Goal: Task Accomplishment & Management: Complete application form

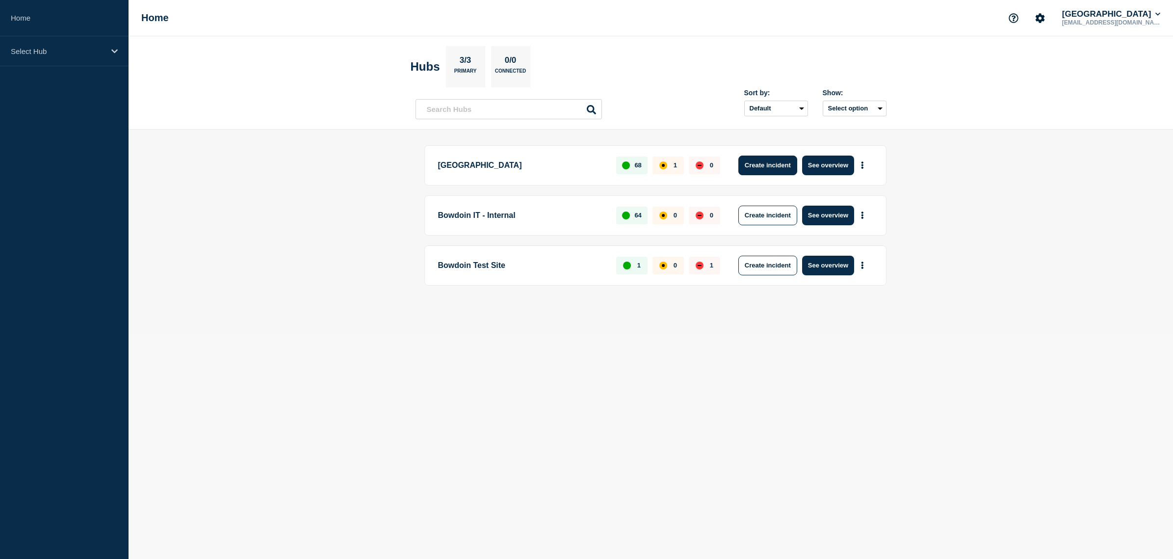
click at [763, 164] on button "Create incident" at bounding box center [767, 166] width 59 height 20
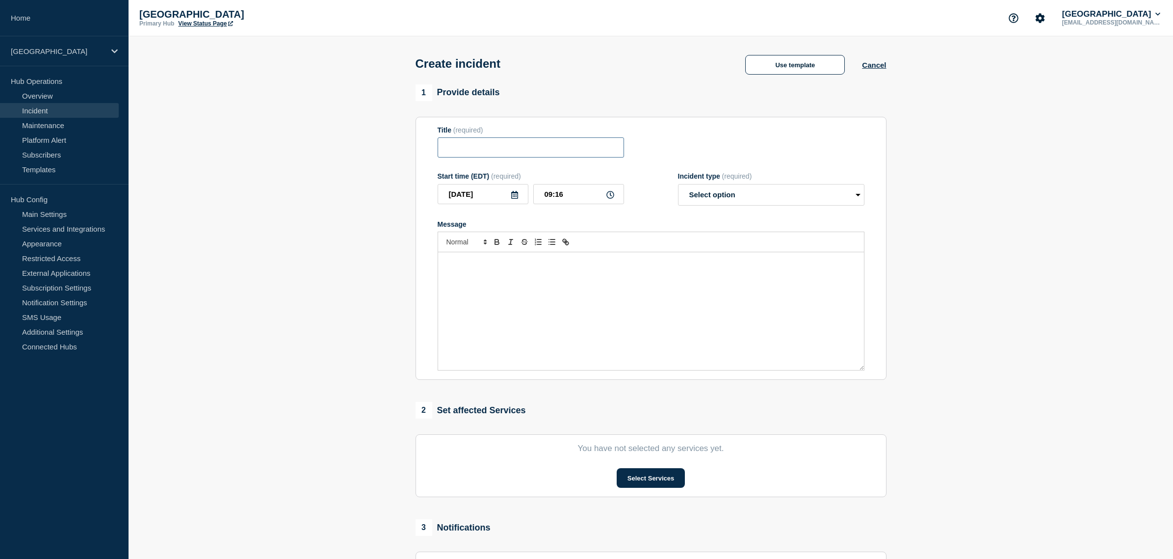
click at [509, 149] on input "Title" at bounding box center [531, 147] width 186 height 20
type input "Wireless issues affecting select buildings"
select select "investigating"
click at [504, 281] on div "Message" at bounding box center [651, 311] width 426 height 118
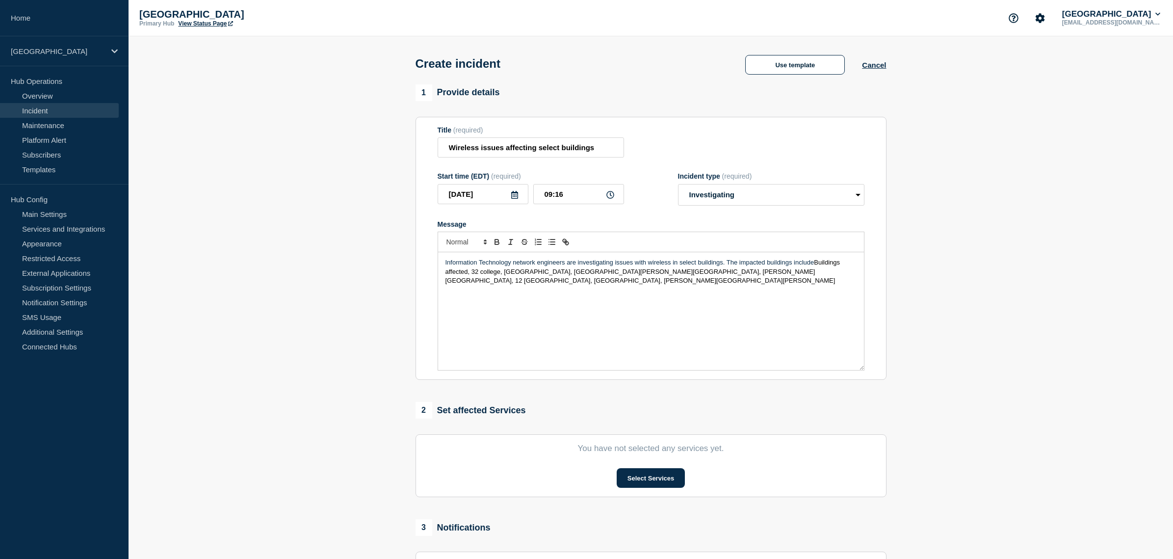
drag, startPoint x: 472, startPoint y: 277, endPoint x: 817, endPoint y: 272, distance: 345.0
click at [817, 272] on span "Buildings affected, 32 college, [GEOGRAPHIC_DATA], [GEOGRAPHIC_DATA][PERSON_NAM…" at bounding box center [644, 272] width 396 height 26
click at [702, 281] on p "Information Technology network engineers are investigating issues with wireless…" at bounding box center [651, 271] width 411 height 27
click at [822, 272] on span "[GEOGRAPHIC_DATA], [GEOGRAPHIC_DATA], [GEOGRAPHIC_DATA][PERSON_NAME][GEOGRAPHIC…" at bounding box center [647, 276] width 402 height 16
drag, startPoint x: 635, startPoint y: 287, endPoint x: 814, endPoint y: 267, distance: 180.1
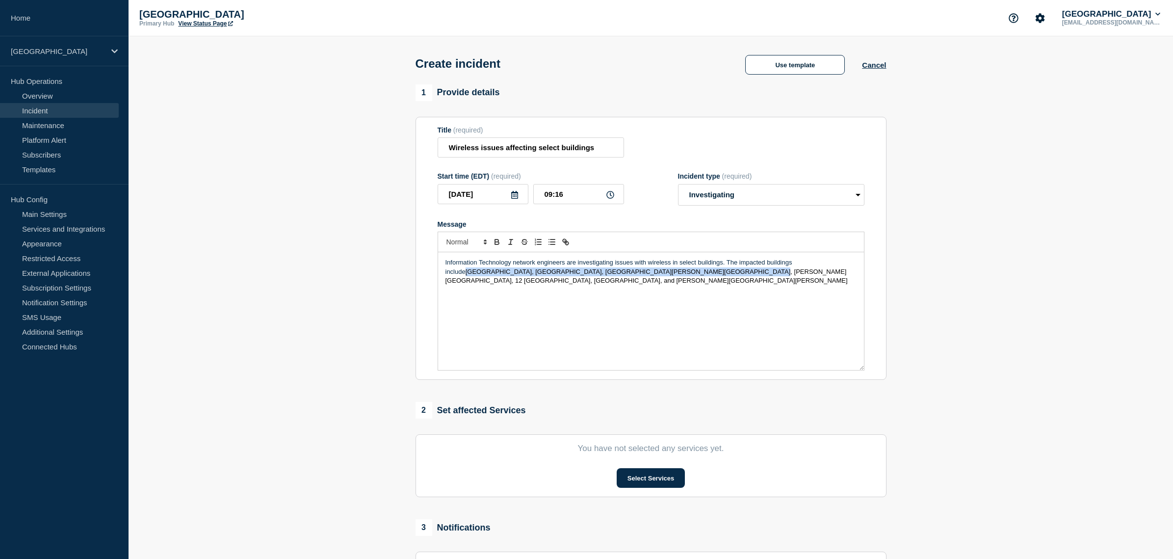
click at [814, 267] on p "Information Technology network engineers are investigating issues with wireless…" at bounding box center [651, 271] width 411 height 27
copy p "[GEOGRAPHIC_DATA], [GEOGRAPHIC_DATA], [GEOGRAPHIC_DATA][PERSON_NAME][GEOGRAPHIC…"
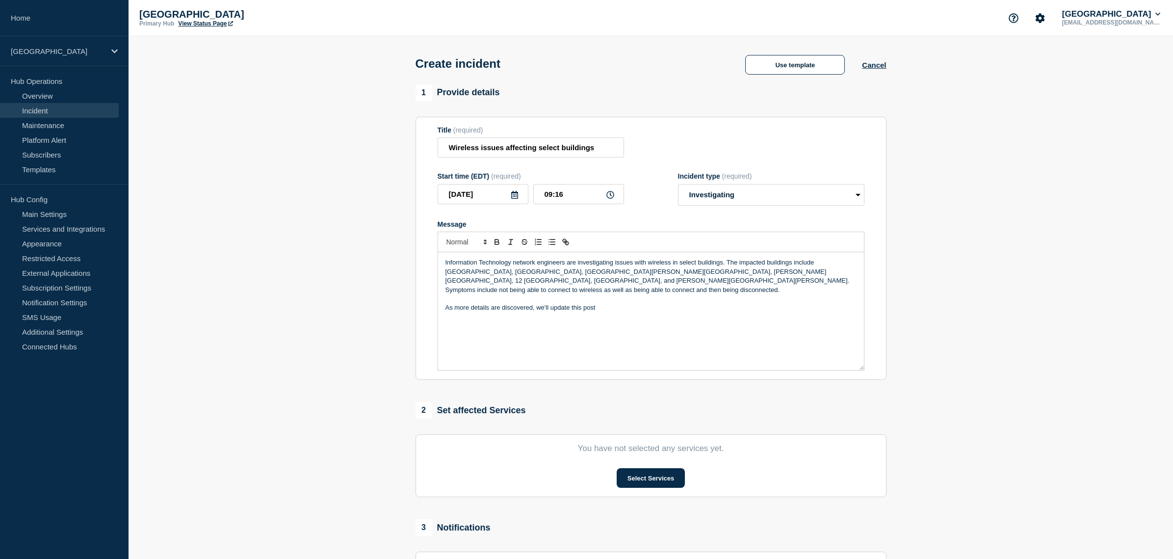
drag, startPoint x: 614, startPoint y: 308, endPoint x: 443, endPoint y: 303, distance: 171.3
click at [443, 303] on div "Information Technology network engineers are investigating issues with wireless…" at bounding box center [651, 311] width 426 height 118
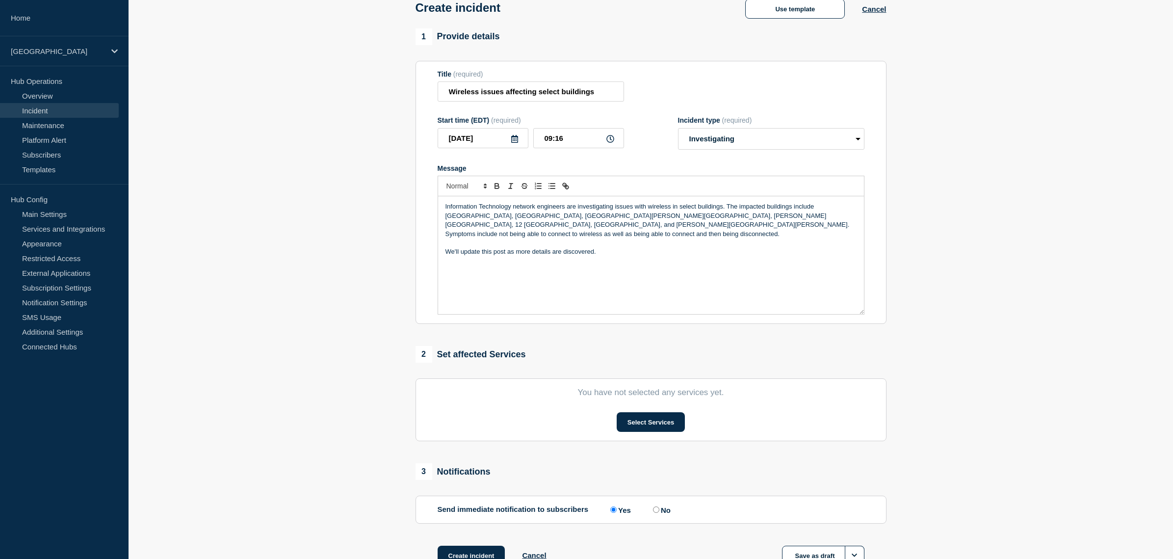
scroll to position [68, 0]
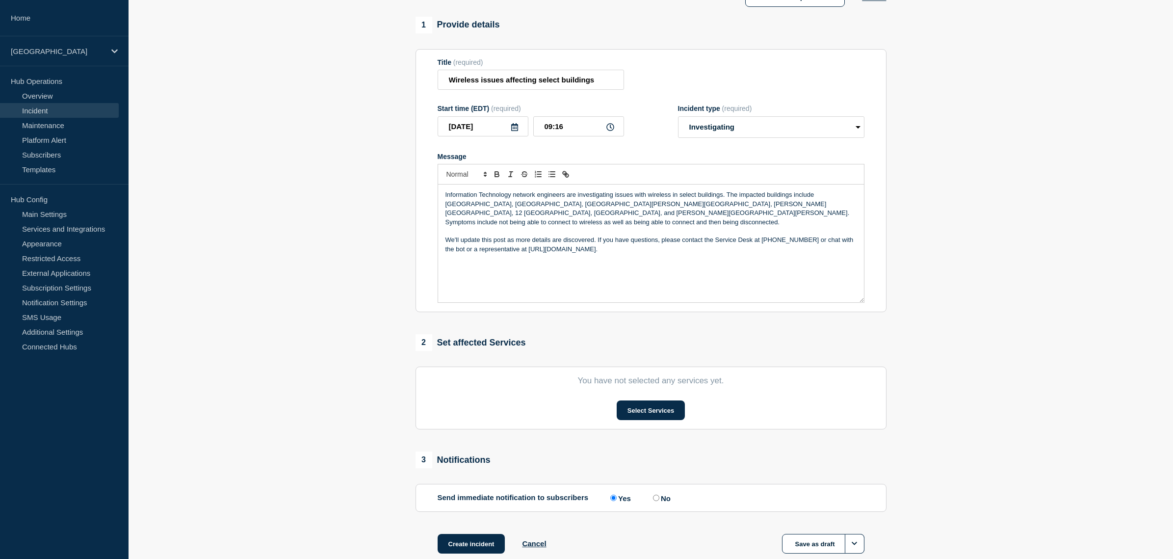
click at [517, 245] on p "We'll update this post as more details are discovered. If you have questions, p…" at bounding box center [651, 245] width 411 height 18
copy p "[URL][DOMAIN_NAME]"
drag, startPoint x: 566, startPoint y: 178, endPoint x: 575, endPoint y: 178, distance: 8.8
click at [566, 178] on icon "Toggle link" at bounding box center [565, 174] width 9 height 9
type input "[URL][DOMAIN_NAME]"
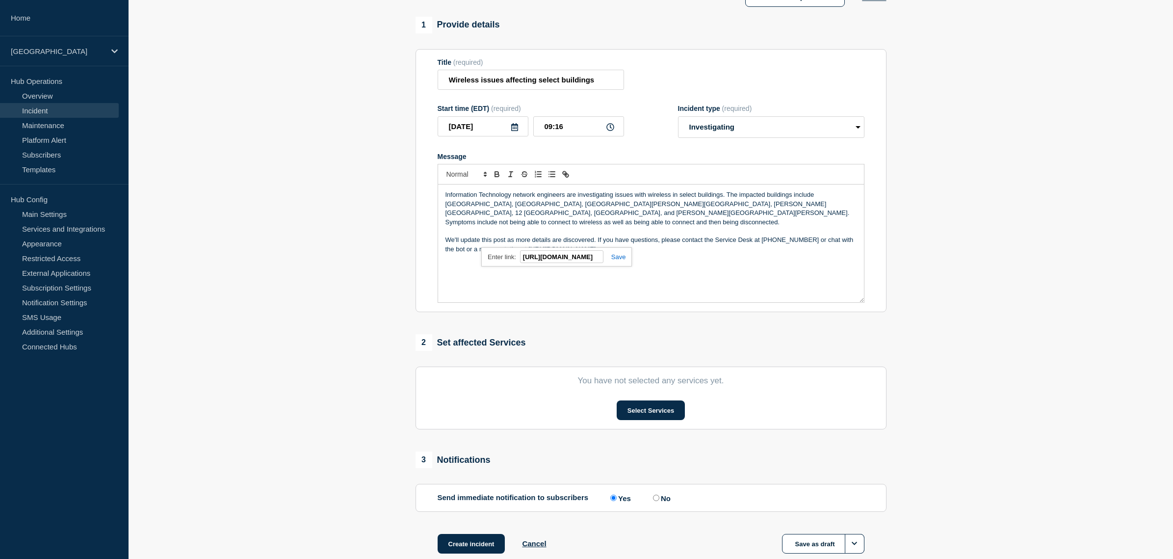
click at [618, 261] on link at bounding box center [615, 256] width 23 height 7
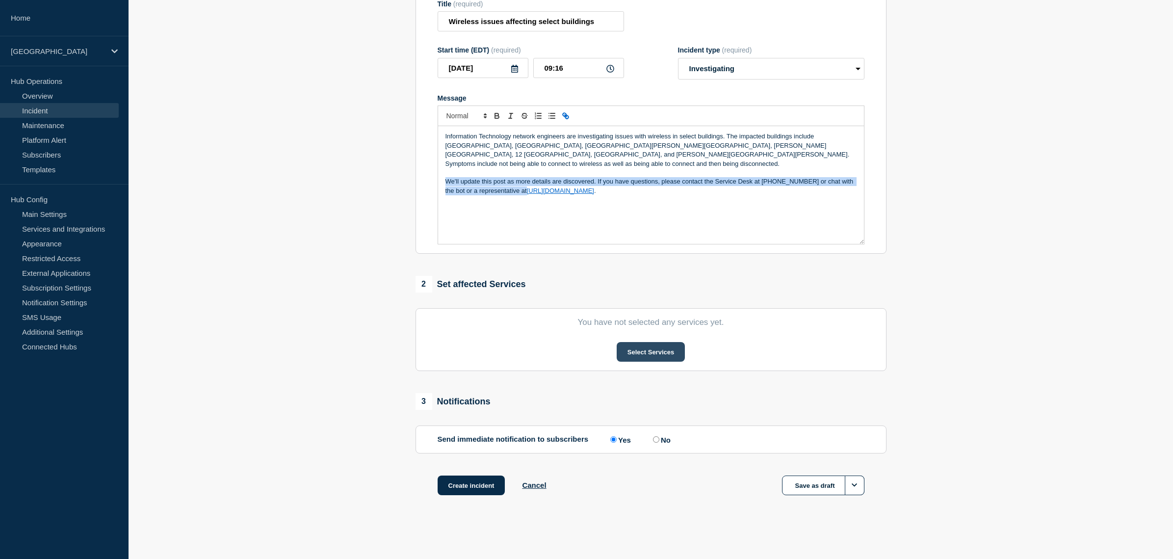
scroll to position [136, 0]
click at [654, 355] on button "Select Services" at bounding box center [651, 352] width 68 height 20
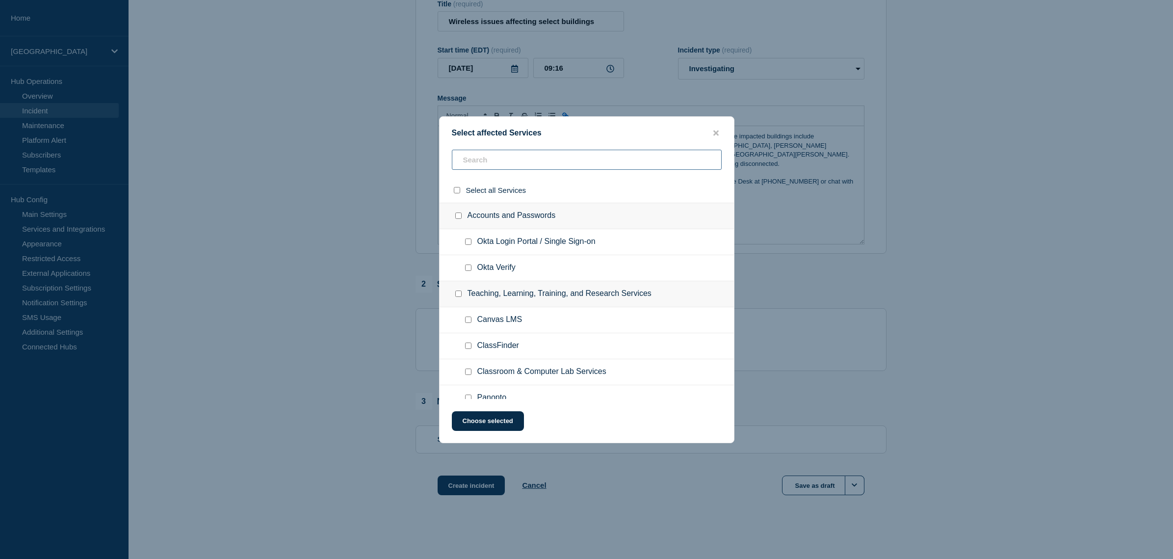
click at [491, 162] on input "text" at bounding box center [587, 160] width 270 height 20
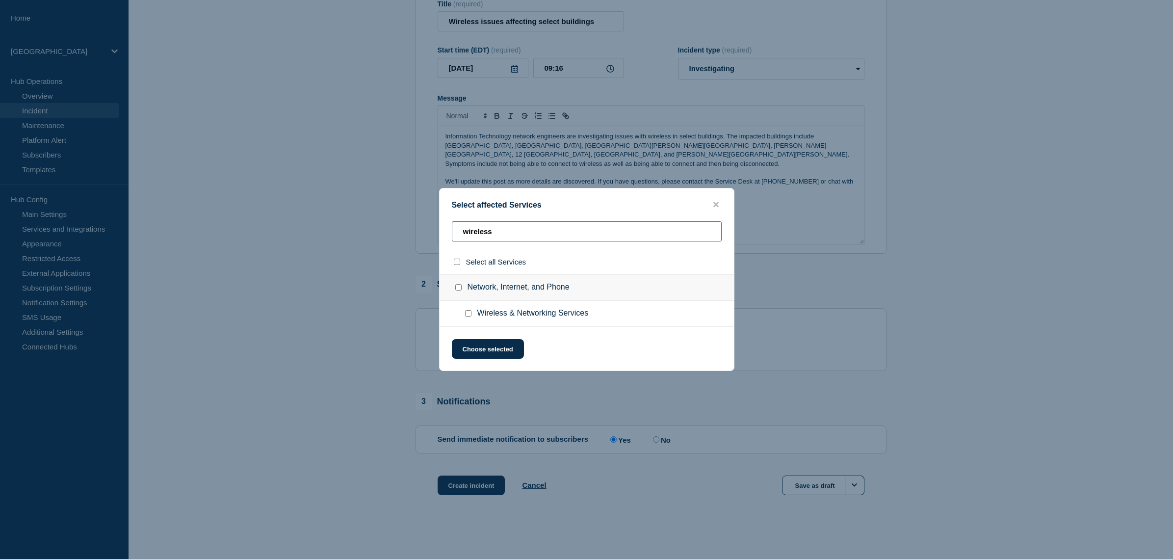
type input "wireless"
click at [467, 316] on input "Wireless & Networking Services checkbox" at bounding box center [468, 313] width 6 height 6
checkbox input "true"
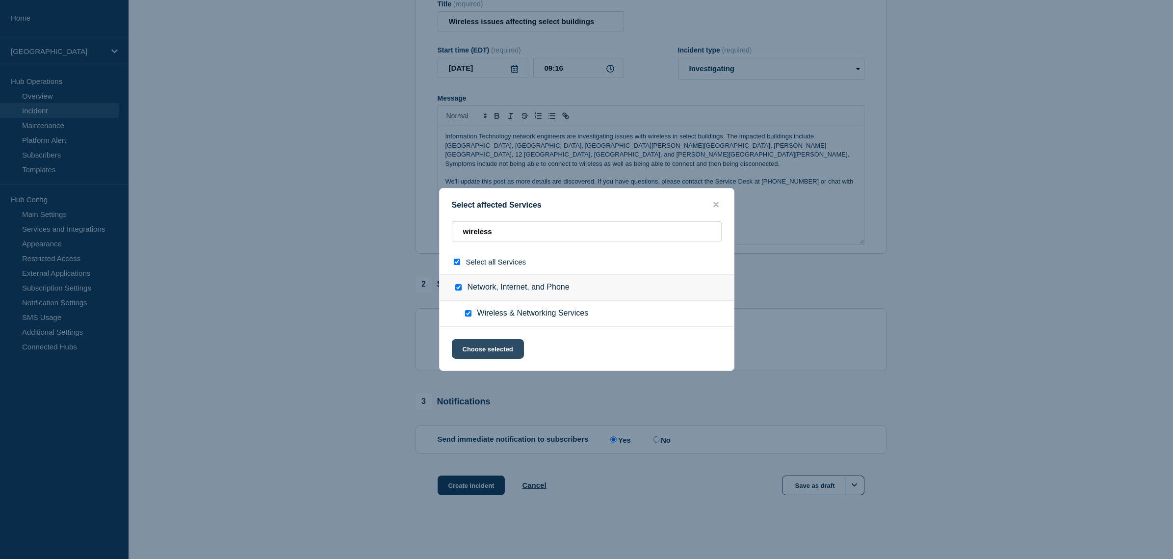
click at [485, 345] on button "Choose selected" at bounding box center [488, 349] width 72 height 20
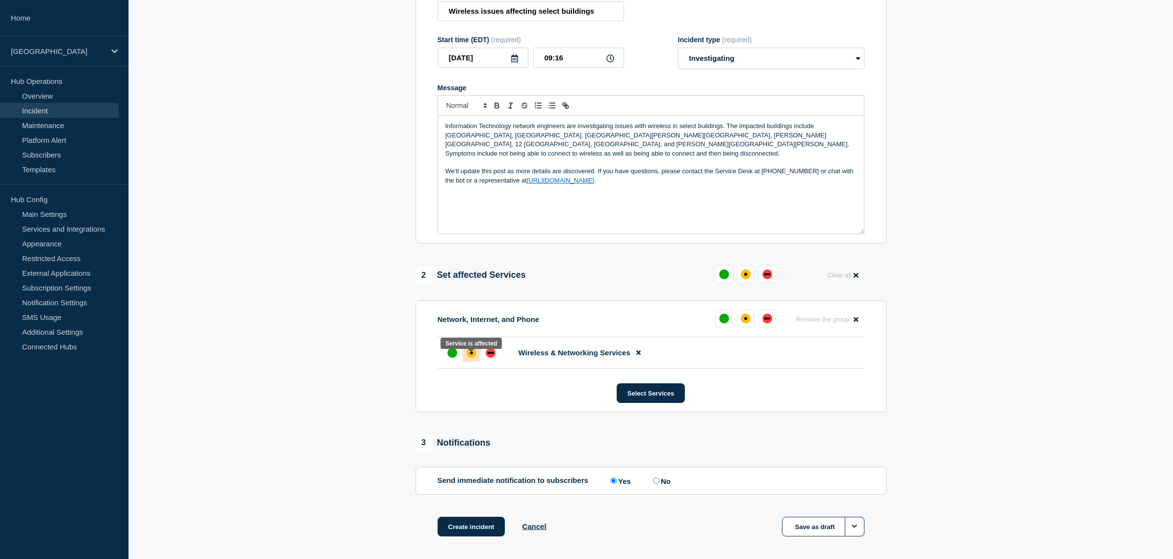
click at [469, 358] on div "affected" at bounding box center [472, 353] width 10 height 10
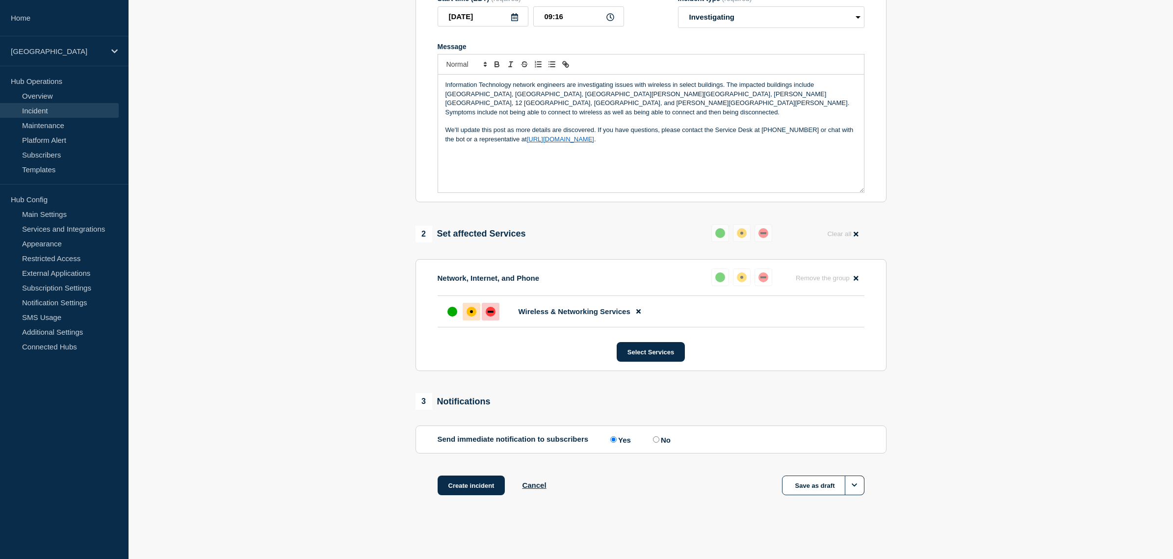
click at [493, 311] on div "down" at bounding box center [491, 312] width 6 height 2
click at [468, 487] on button "Create incident" at bounding box center [472, 485] width 68 height 20
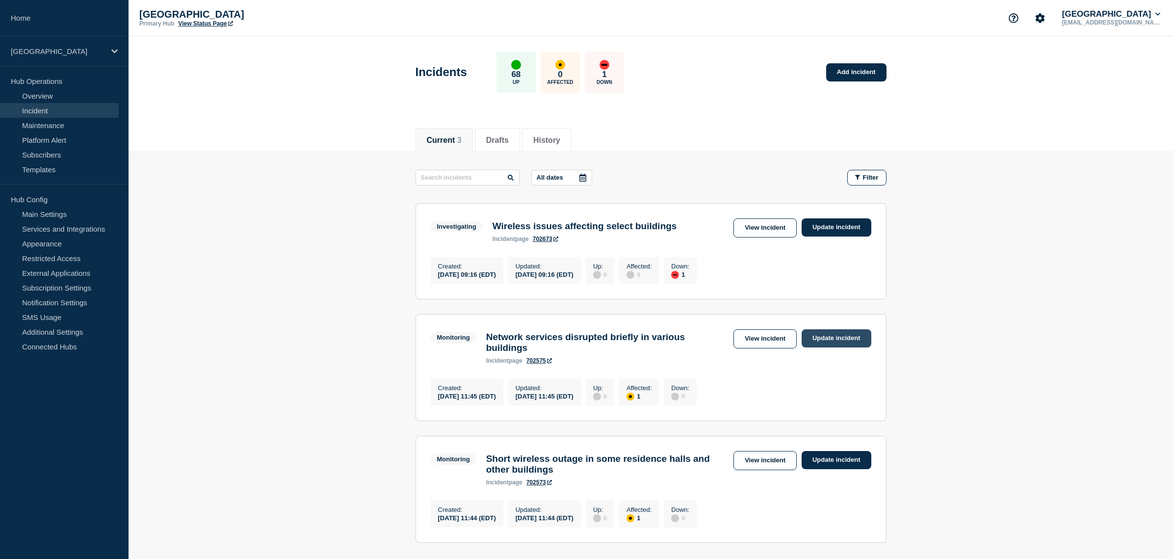
click at [849, 344] on link "Update incident" at bounding box center [837, 338] width 70 height 18
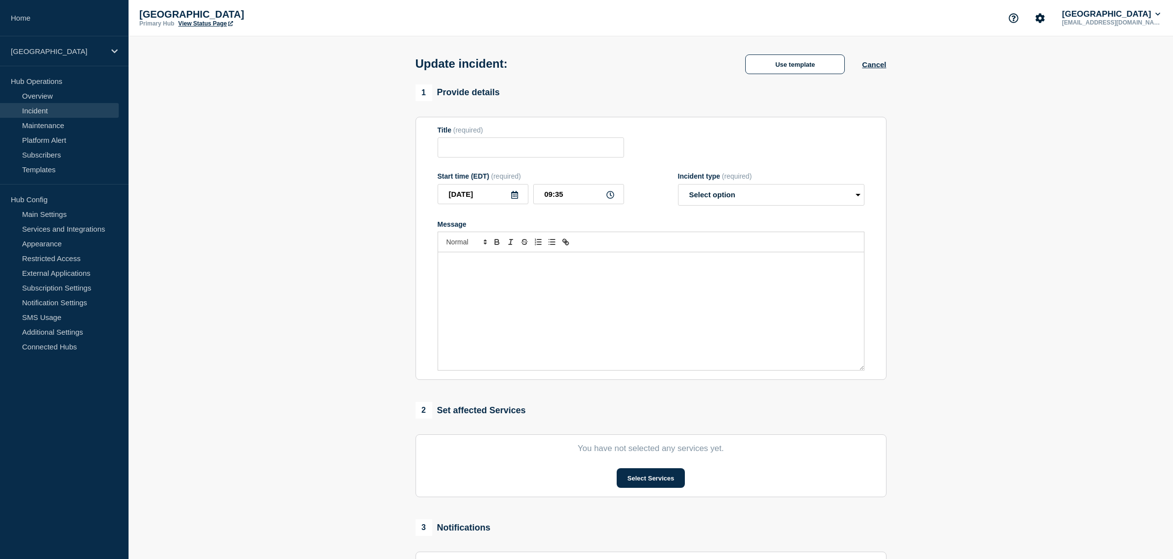
type input "Network services disrupted briefly in various buildings"
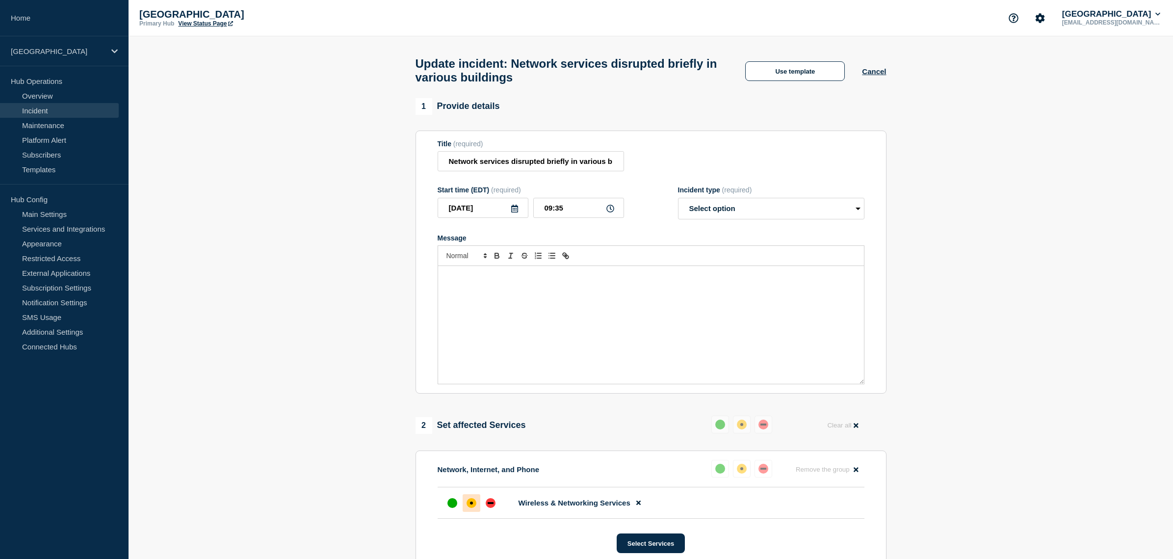
click at [532, 327] on div "Message" at bounding box center [651, 325] width 426 height 118
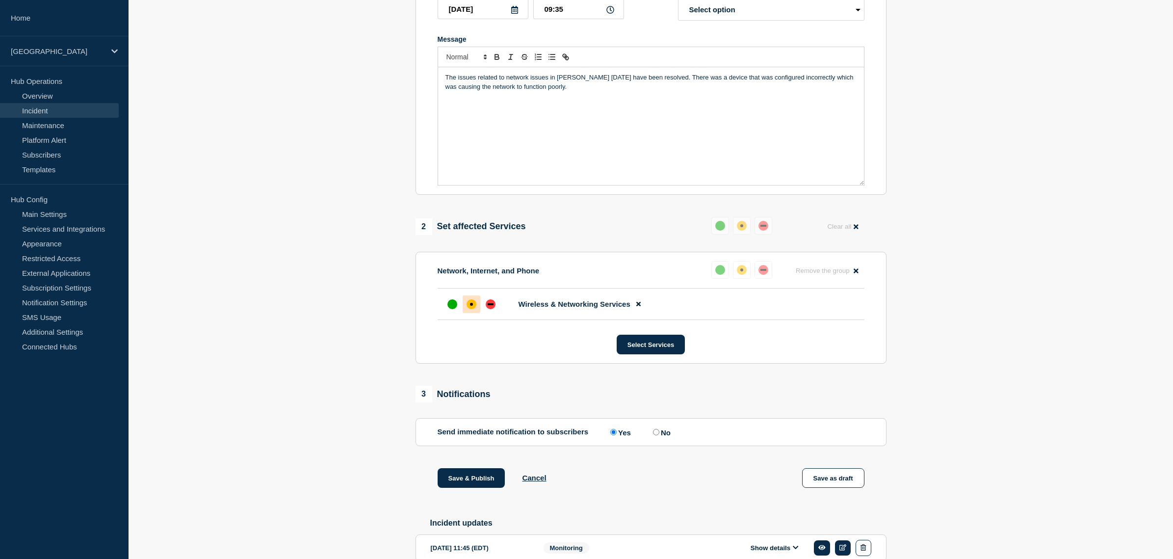
scroll to position [199, 0]
click at [451, 309] on div "up" at bounding box center [452, 304] width 10 height 10
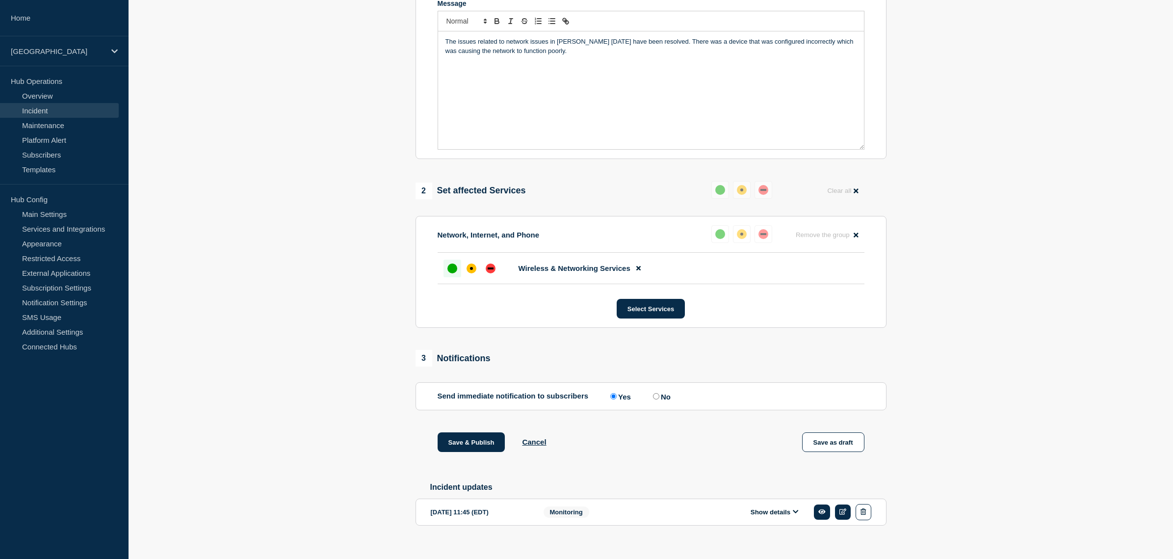
scroll to position [235, 0]
click at [653, 399] on input "No" at bounding box center [656, 396] width 6 height 6
radio input "true"
radio input "false"
click at [466, 450] on button "Save & Publish" at bounding box center [472, 442] width 68 height 20
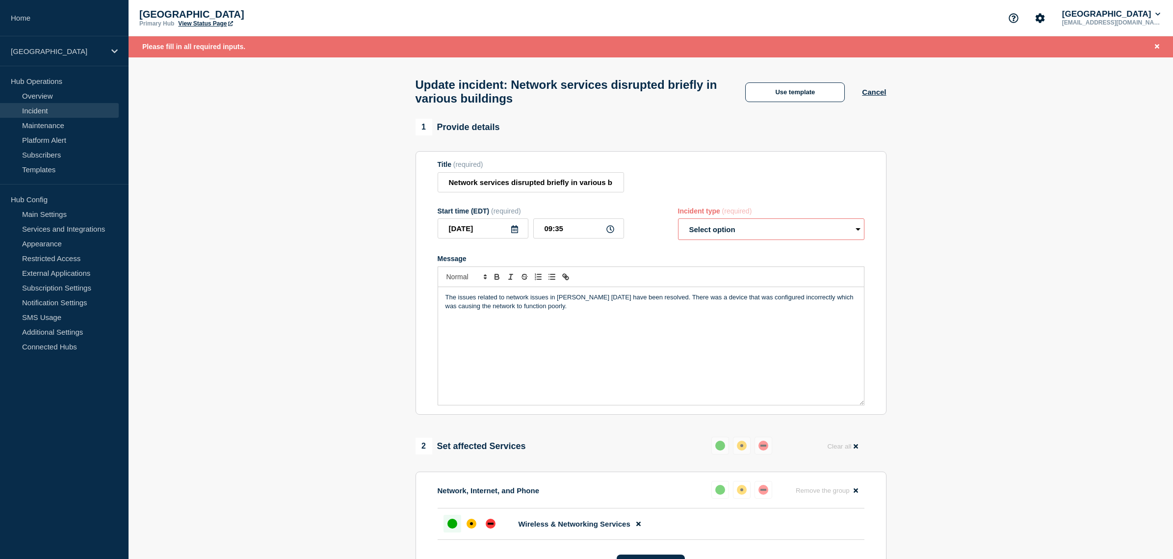
scroll to position [0, 0]
select select "resolved"
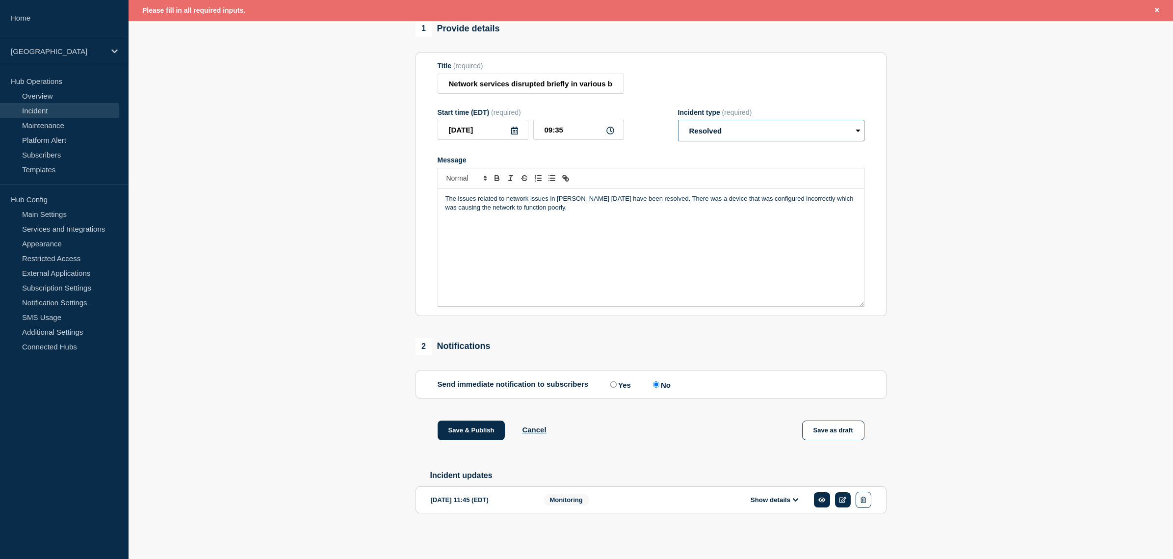
scroll to position [113, 0]
click at [478, 425] on button "Save & Publish" at bounding box center [472, 430] width 68 height 20
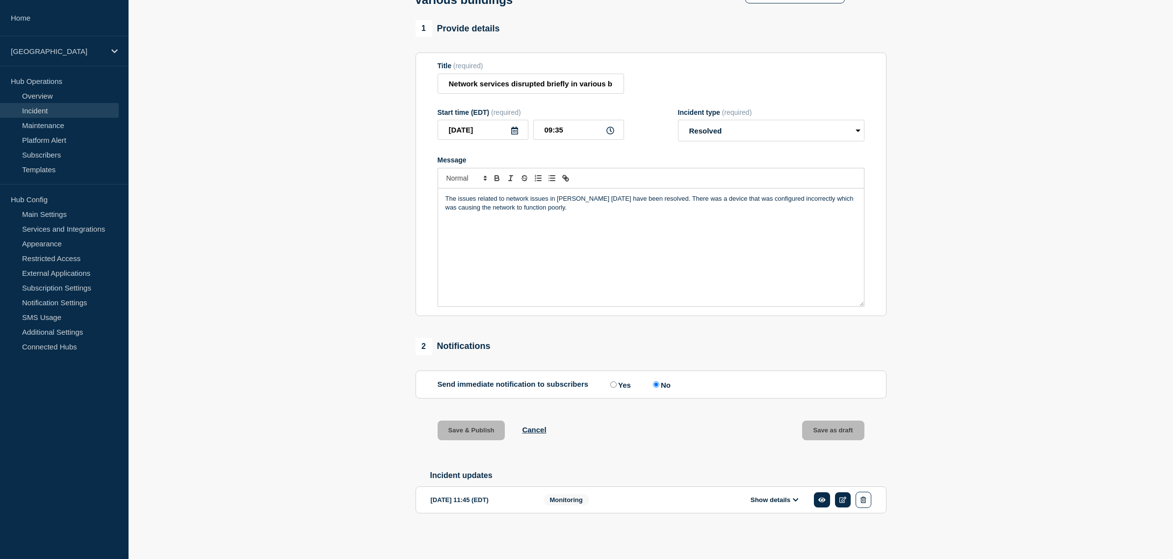
scroll to position [93, 0]
